Goal: Ask a question

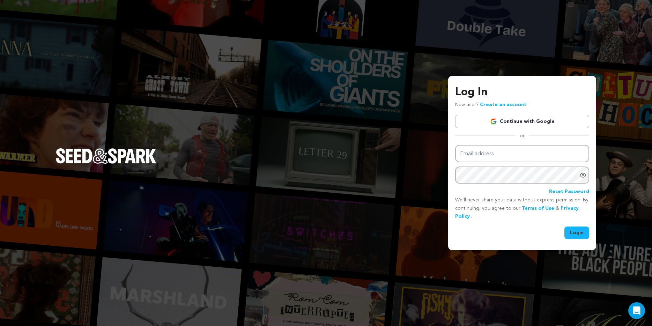
type input "liznikols@gmail.com"
drag, startPoint x: 578, startPoint y: 232, endPoint x: 577, endPoint y: 228, distance: 4.2
click at [578, 232] on button "Login" at bounding box center [577, 233] width 25 height 13
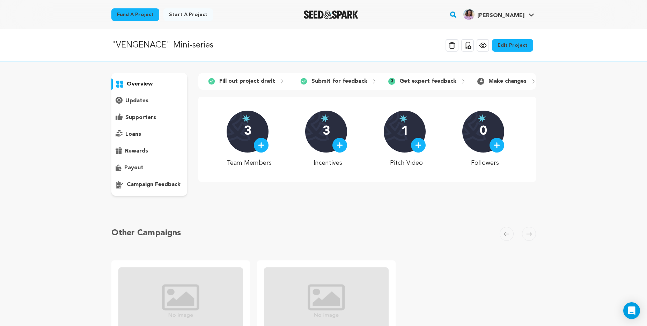
click at [436, 81] on p "Get expert feedback" at bounding box center [427, 81] width 57 height 8
click at [156, 185] on p "campaign feedback" at bounding box center [154, 185] width 54 height 8
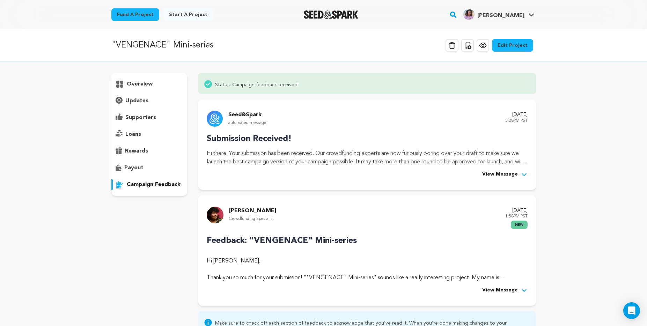
click at [508, 173] on span "View Message" at bounding box center [500, 174] width 36 height 8
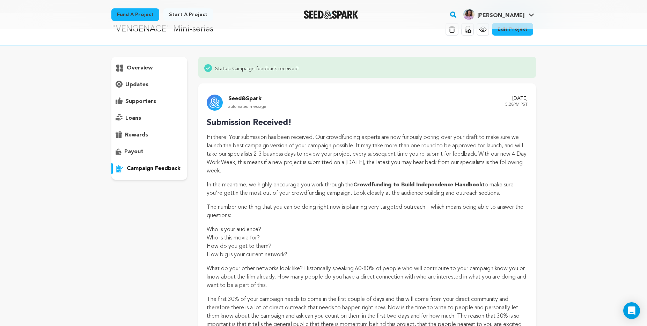
scroll to position [16, 0]
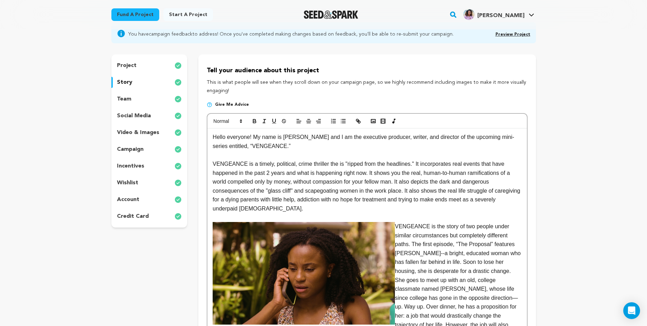
scroll to position [67, 0]
